Goal: Transaction & Acquisition: Book appointment/travel/reservation

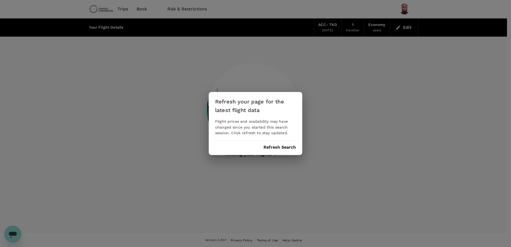
click at [271, 148] on button "Refresh Search" at bounding box center [280, 147] width 32 height 5
click at [289, 144] on div "Refresh your page for the latest flight data Flight prices and availability may…" at bounding box center [256, 123] width 94 height 63
click at [286, 148] on button "Refresh Search" at bounding box center [280, 147] width 32 height 5
